Goal: Navigation & Orientation: Find specific page/section

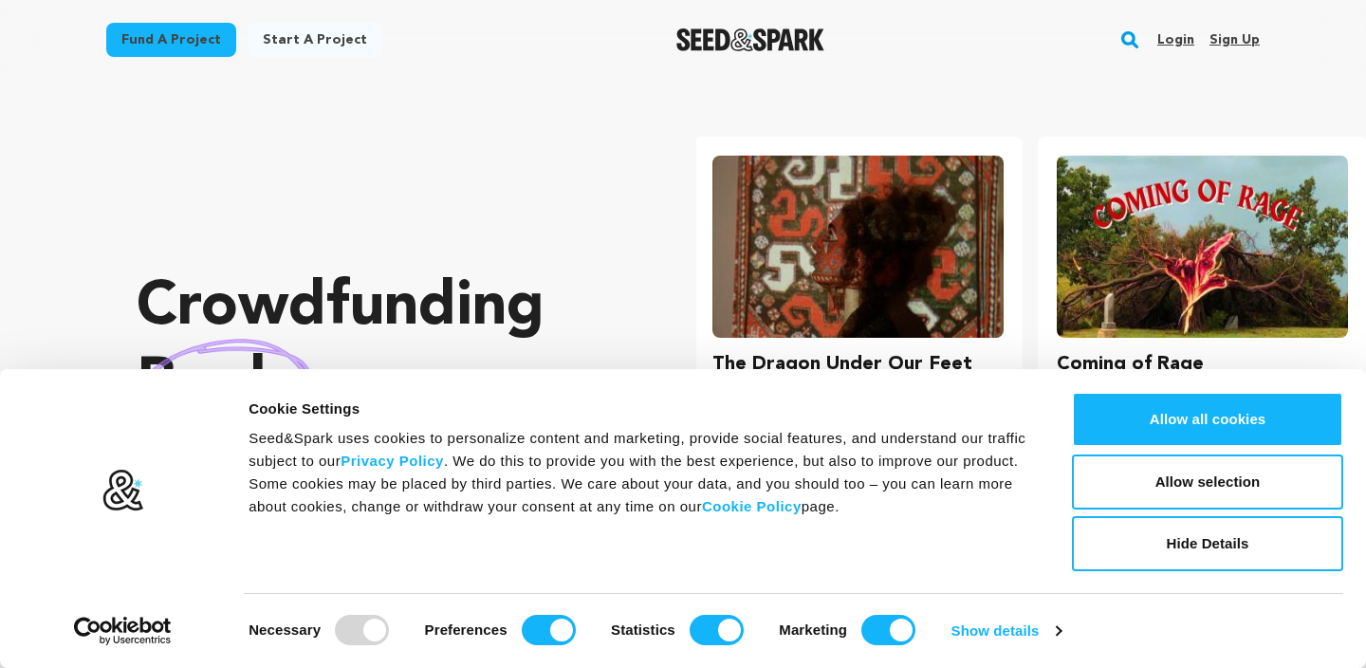
scroll to position [0, 360]
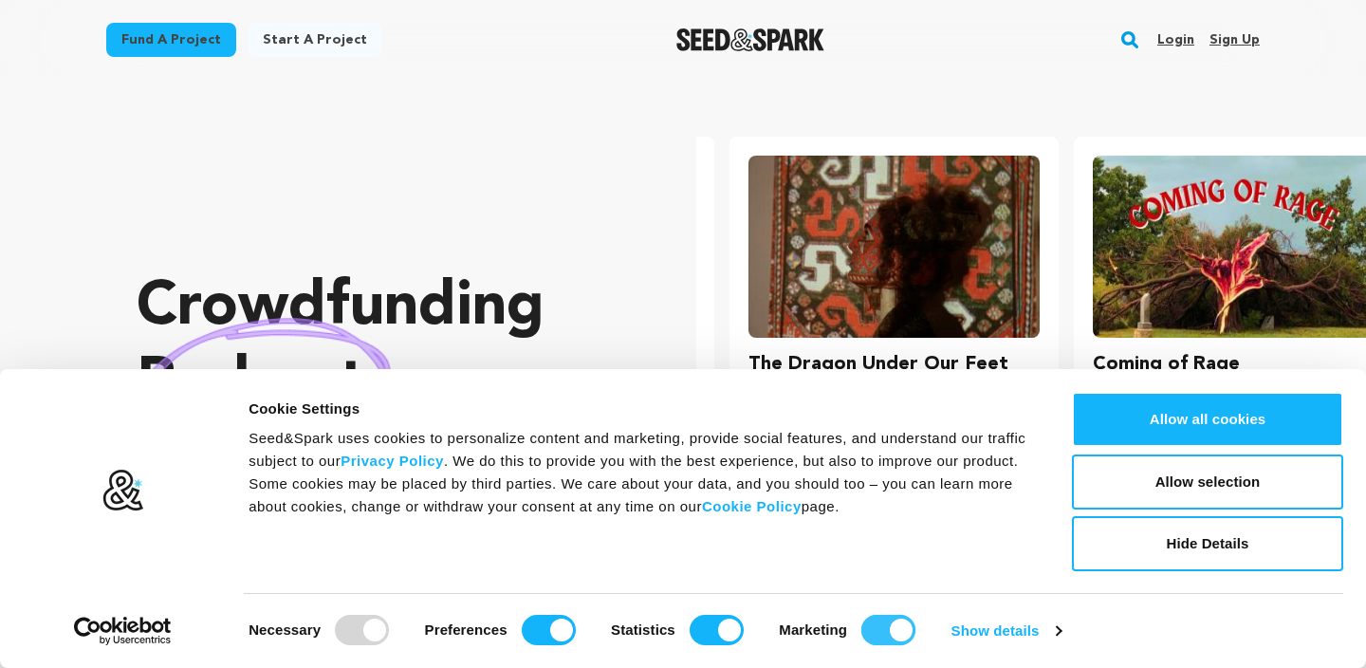
click at [897, 628] on input "Marketing" at bounding box center [889, 630] width 54 height 30
checkbox input "false"
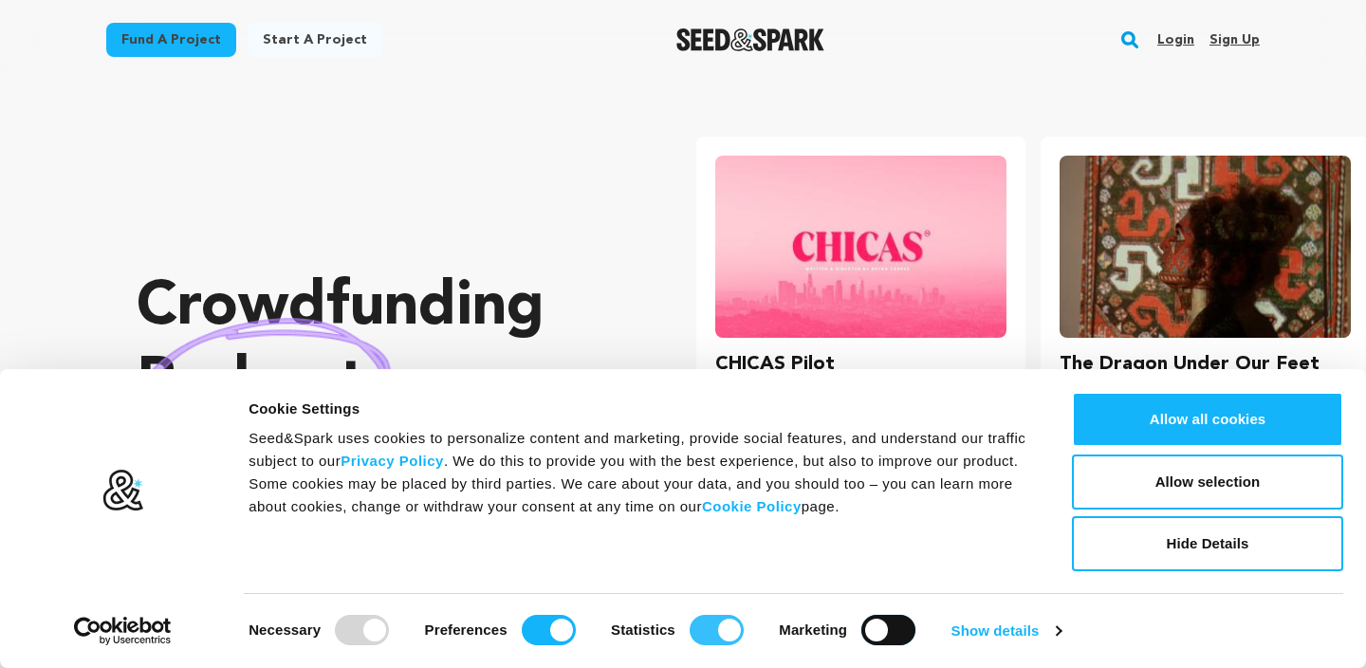
scroll to position [0, 0]
click at [727, 623] on input "Statistics" at bounding box center [717, 630] width 54 height 30
checkbox input "false"
click at [565, 624] on input "Preferences" at bounding box center [549, 630] width 54 height 30
checkbox input "false"
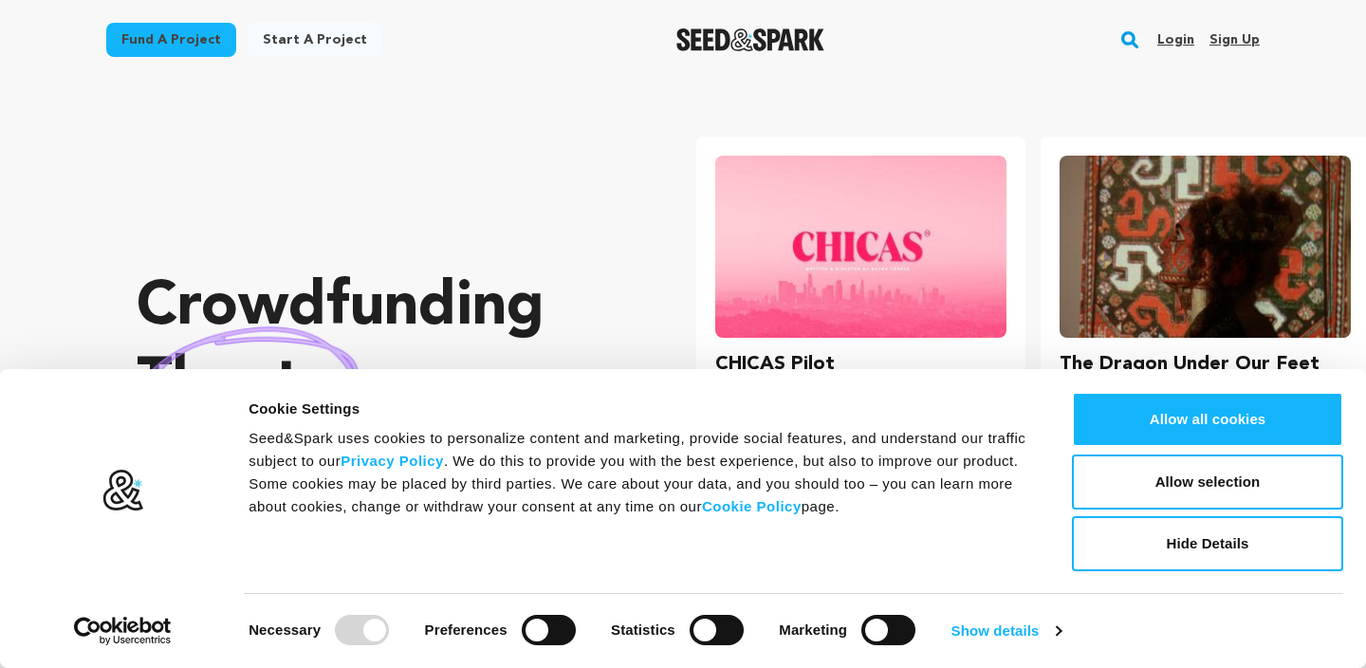
click at [532, 129] on div "Crowdfunding theater that matters . Seed&Spark is where creators and audiences …" at bounding box center [379, 432] width 484 height 629
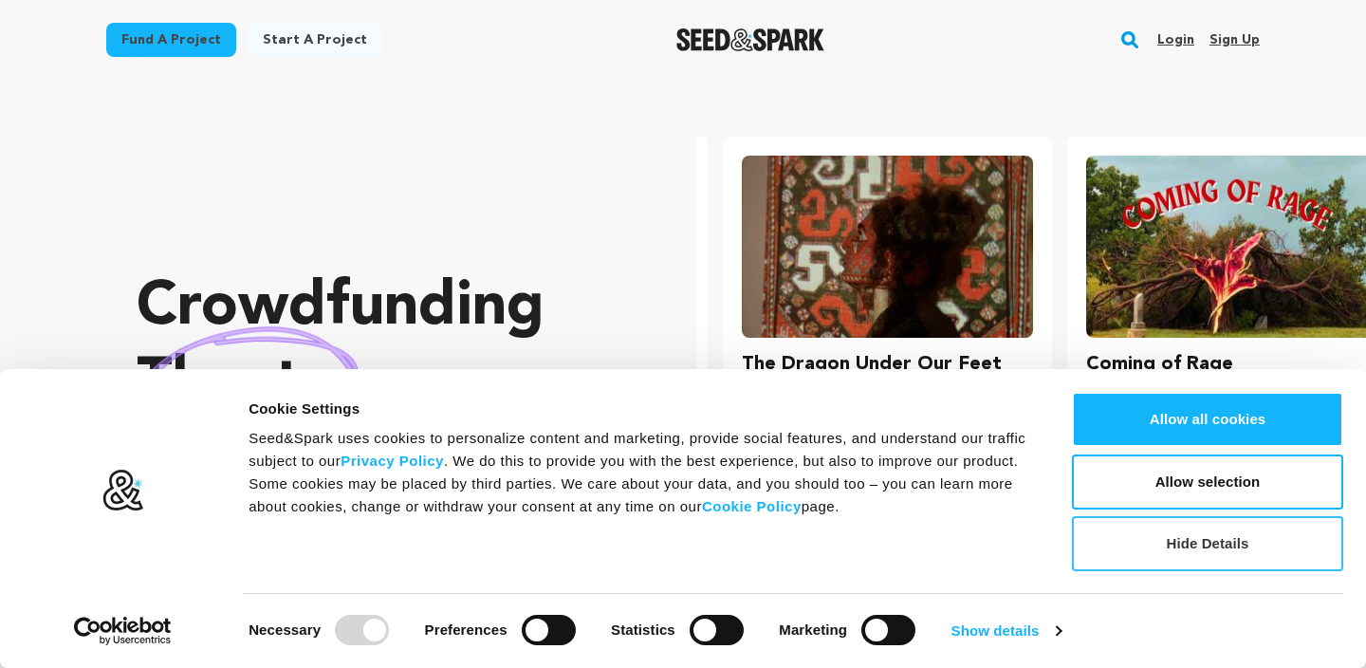
scroll to position [0, 360]
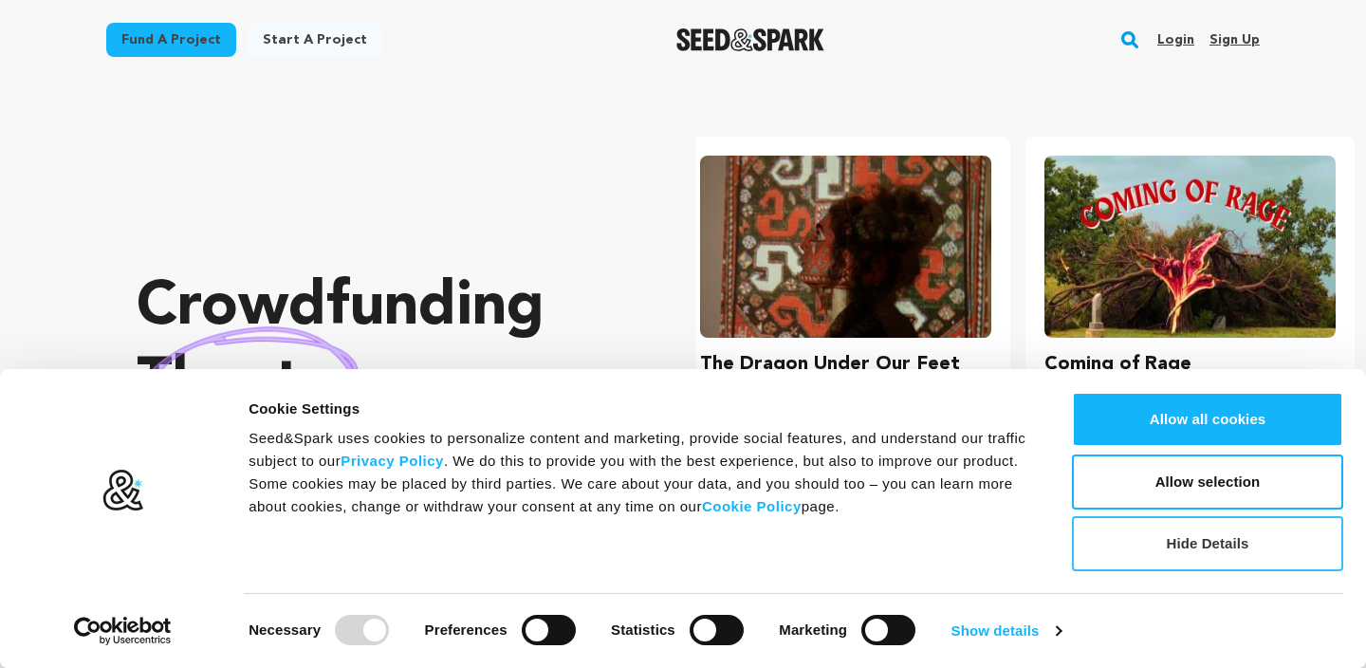
click at [1135, 562] on button "Hide Details" at bounding box center [1207, 543] width 271 height 55
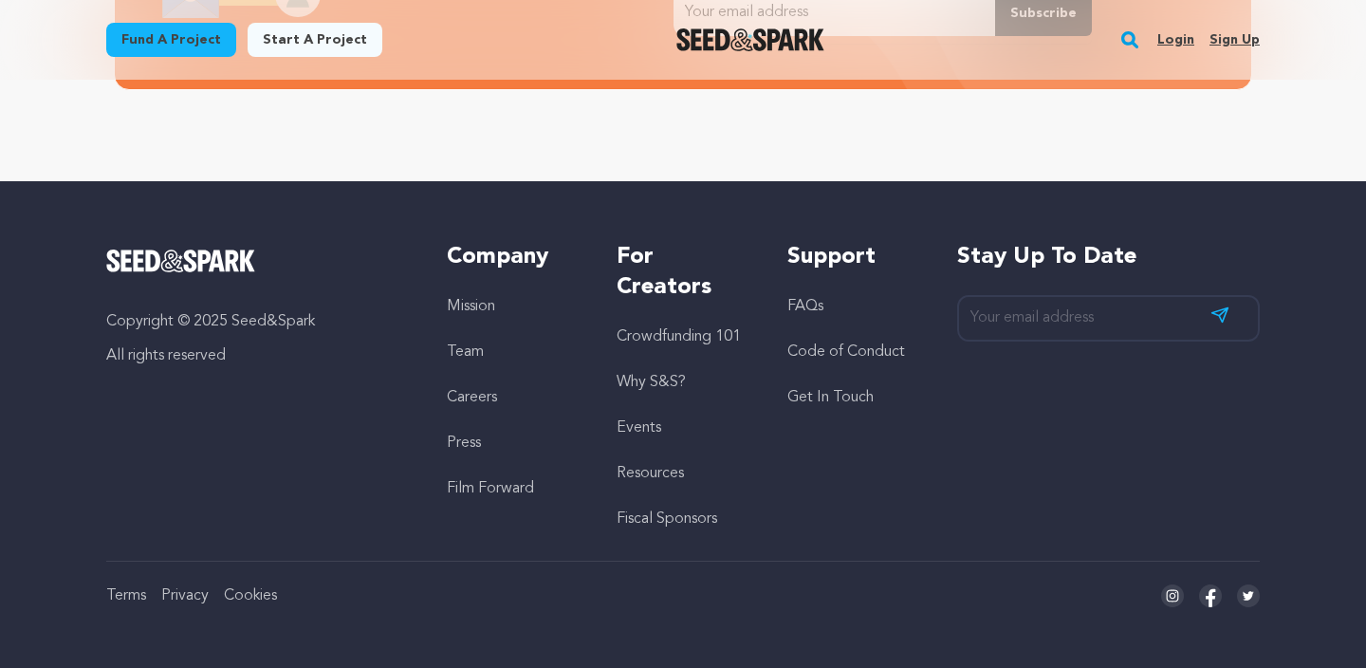
scroll to position [0, 0]
click at [479, 399] on link "Careers" at bounding box center [472, 397] width 50 height 15
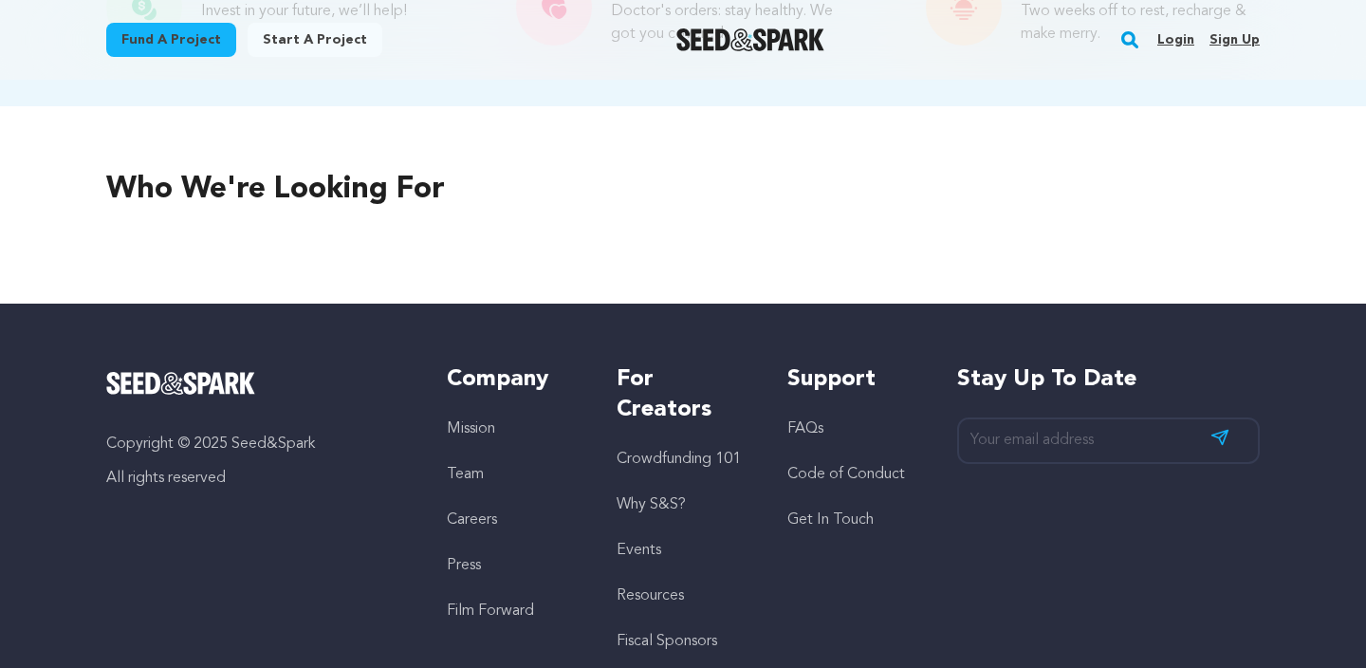
scroll to position [814, 0]
